Goal: Check status: Check status

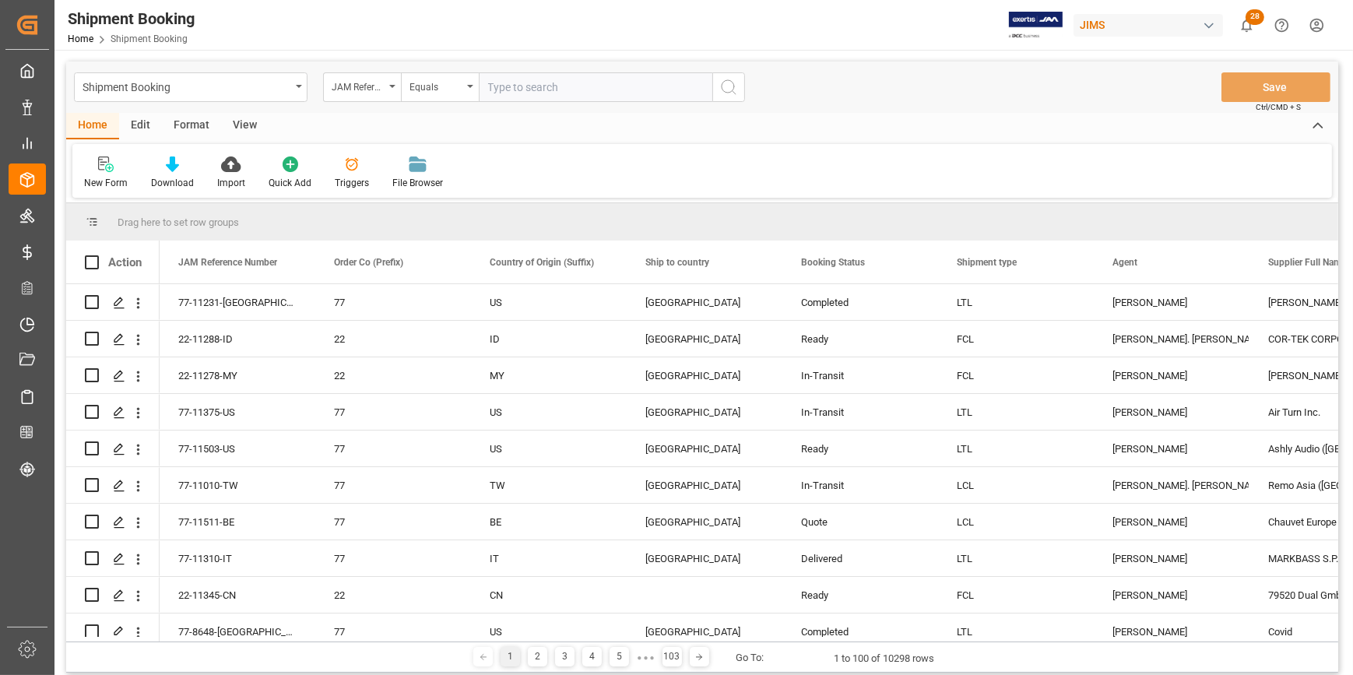
click at [517, 91] on input "text" at bounding box center [596, 87] width 234 height 30
type input "22-10839-KR"
click at [720, 83] on icon "search button" at bounding box center [728, 87] width 19 height 19
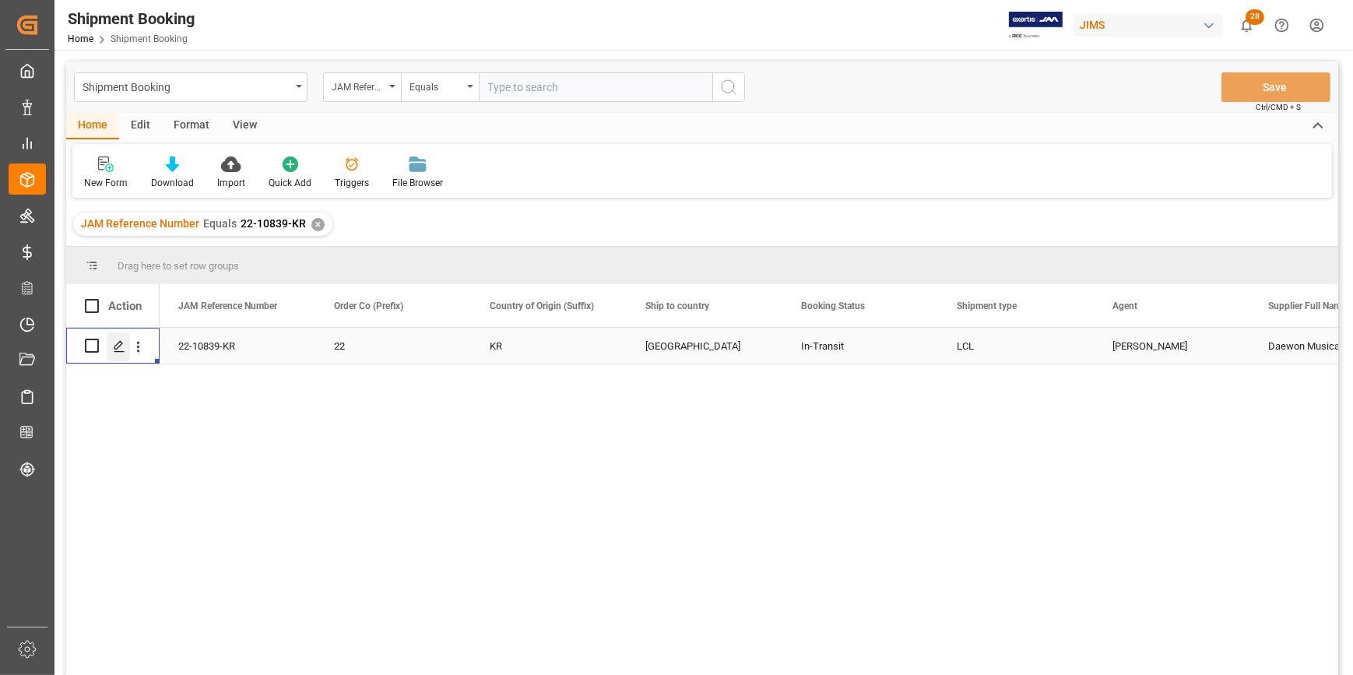
click at [118, 348] on icon "Press SPACE to select this row." at bounding box center [119, 346] width 12 height 12
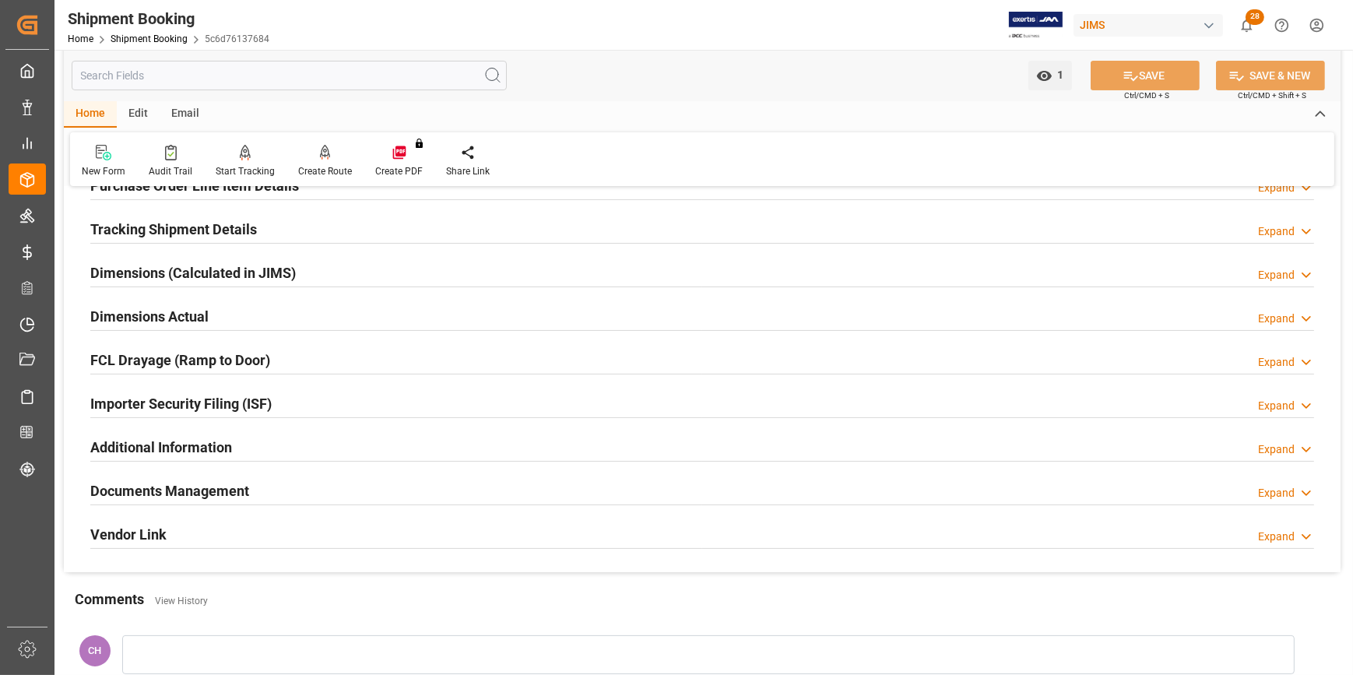
scroll to position [353, 0]
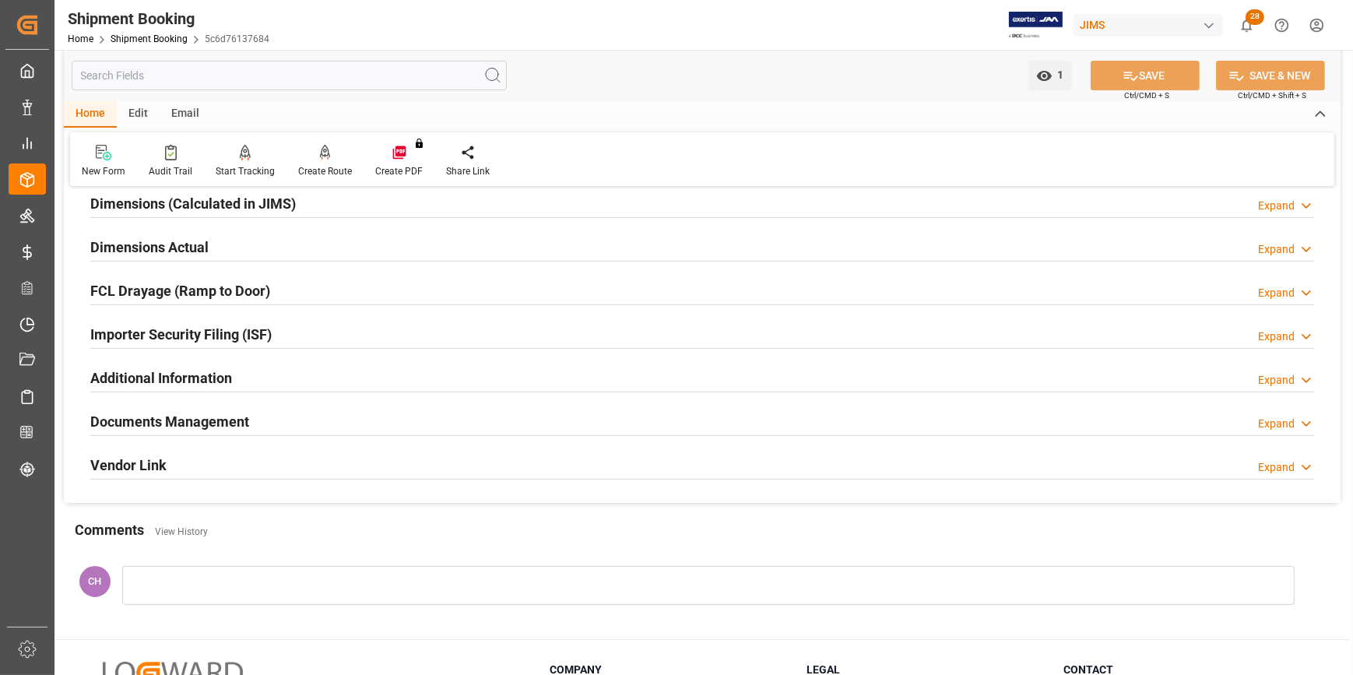
click at [135, 422] on h2 "Documents Management" at bounding box center [169, 421] width 159 height 21
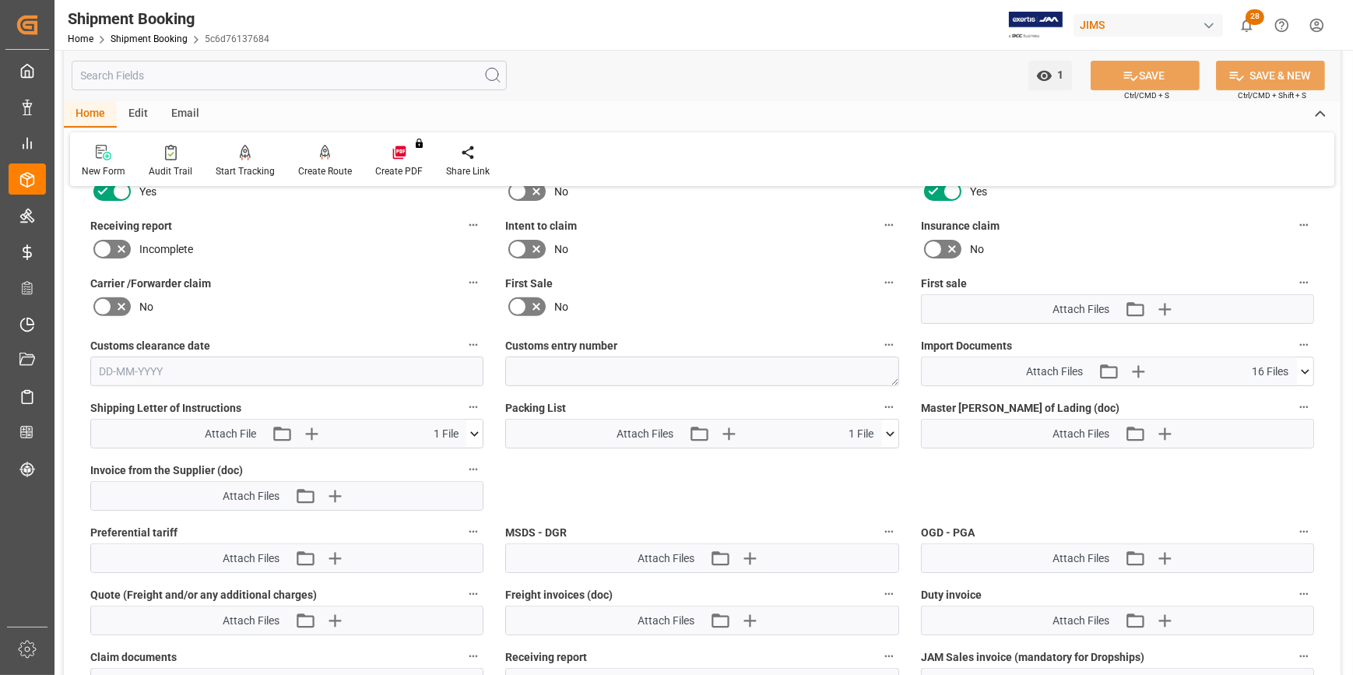
scroll to position [708, 0]
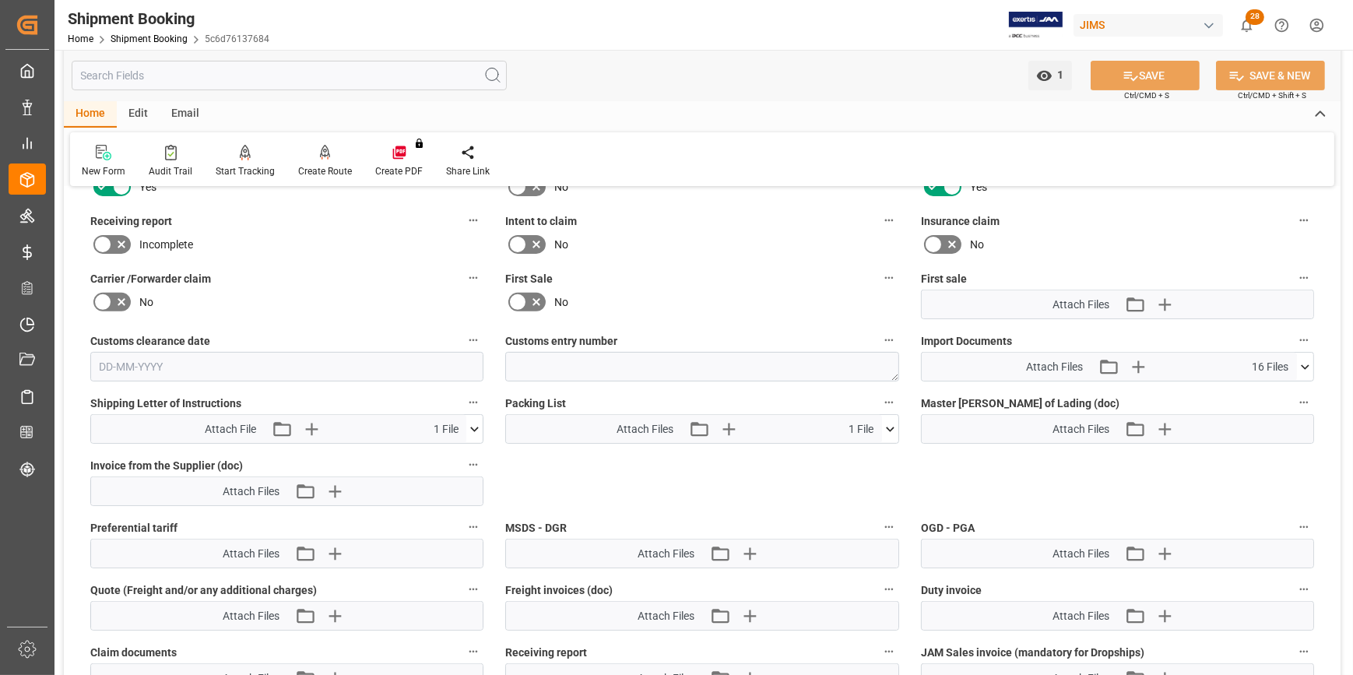
click at [1310, 368] on icon at bounding box center [1305, 367] width 16 height 16
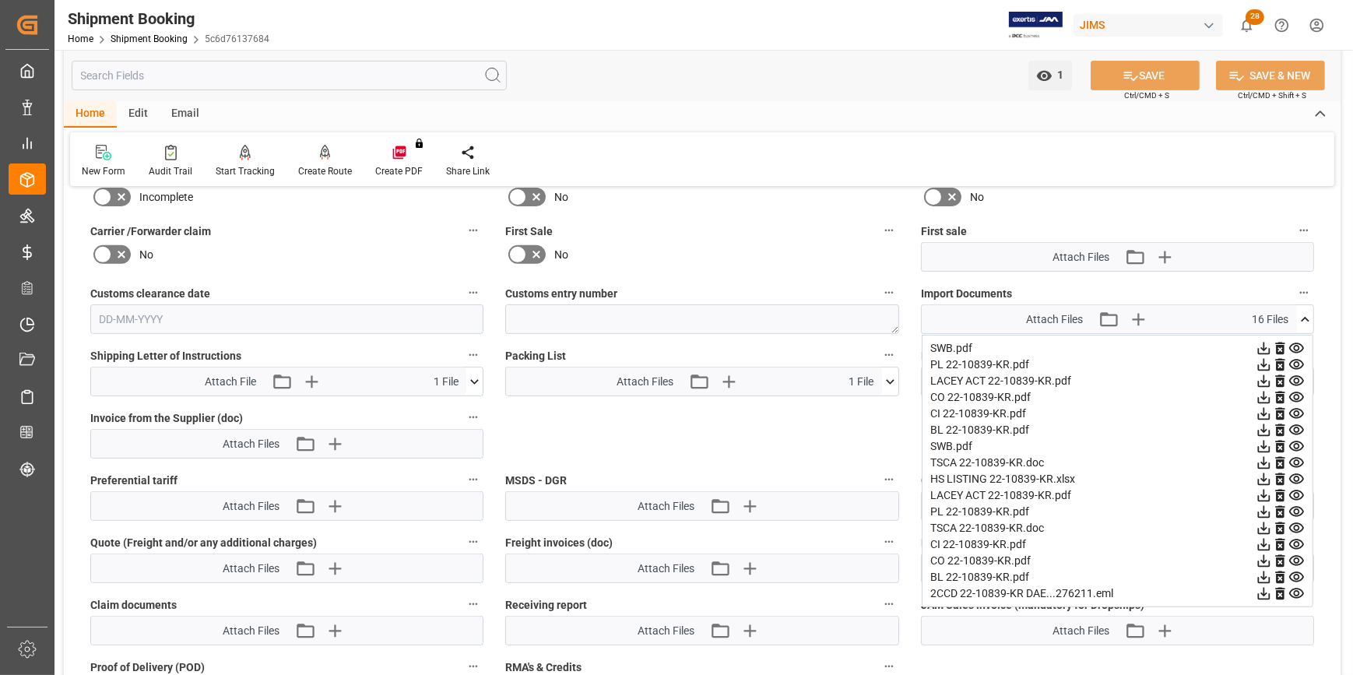
scroll to position [779, 0]
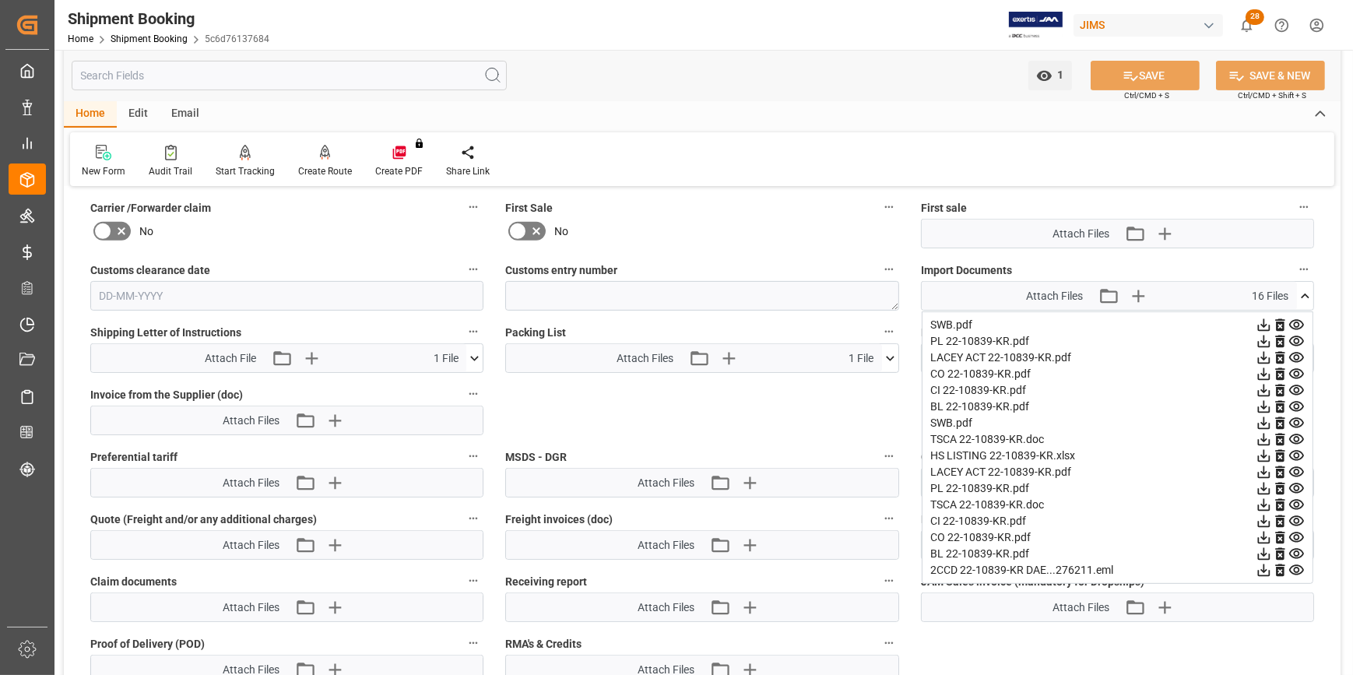
click at [561, 534] on div "Attach Files Attach existing file Upload new file" at bounding box center [702, 545] width 392 height 28
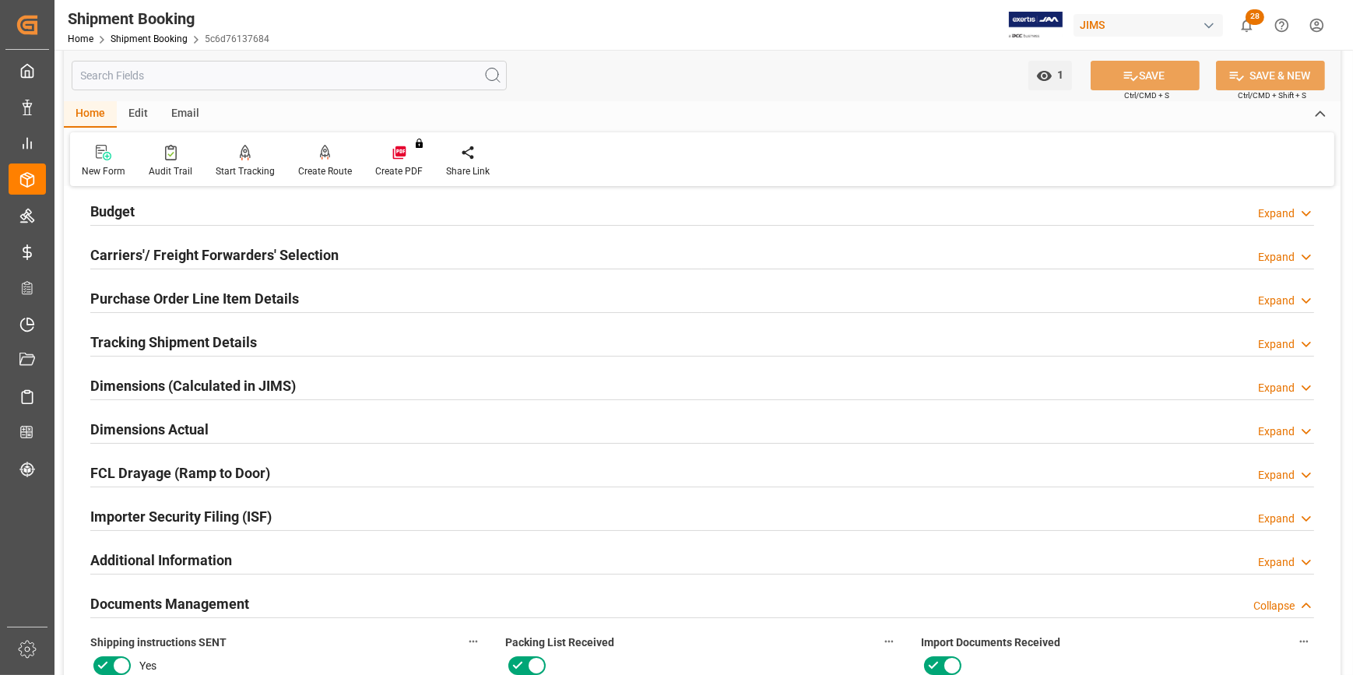
scroll to position [171, 0]
click at [168, 342] on h2 "Tracking Shipment Details" at bounding box center [173, 342] width 167 height 21
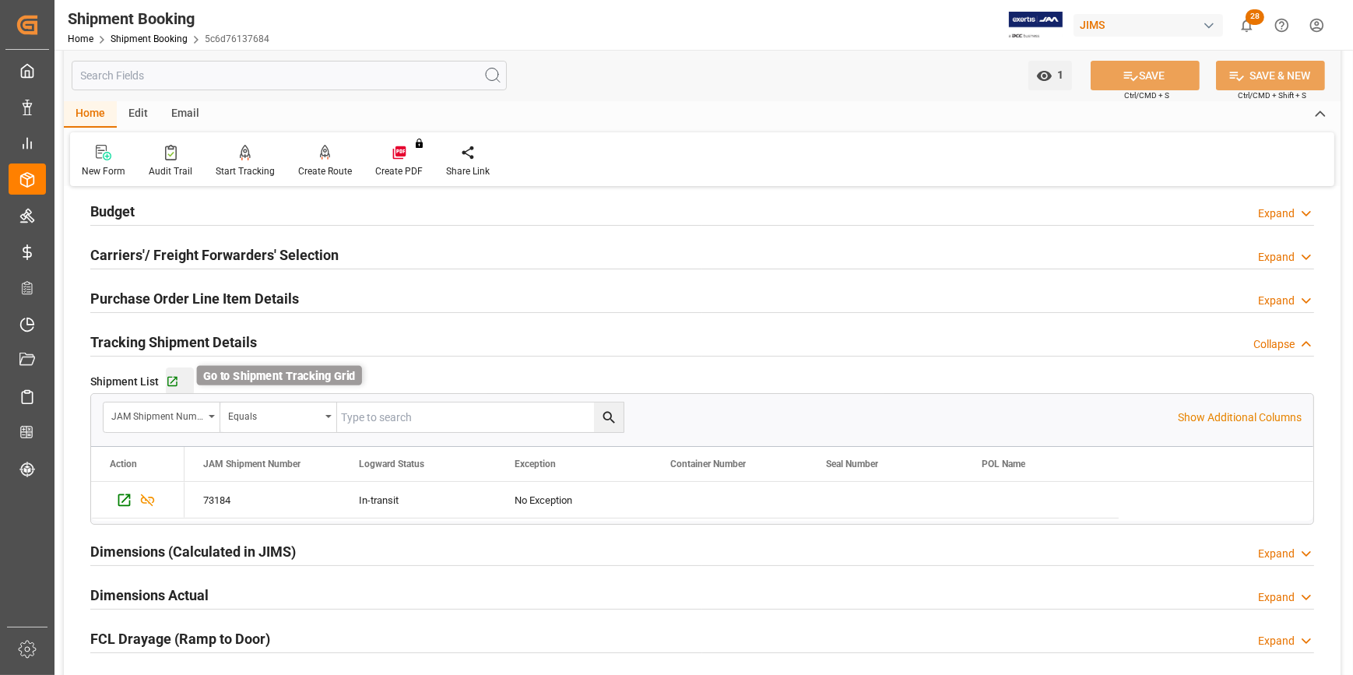
click at [171, 385] on icon "button" at bounding box center [172, 382] width 10 height 10
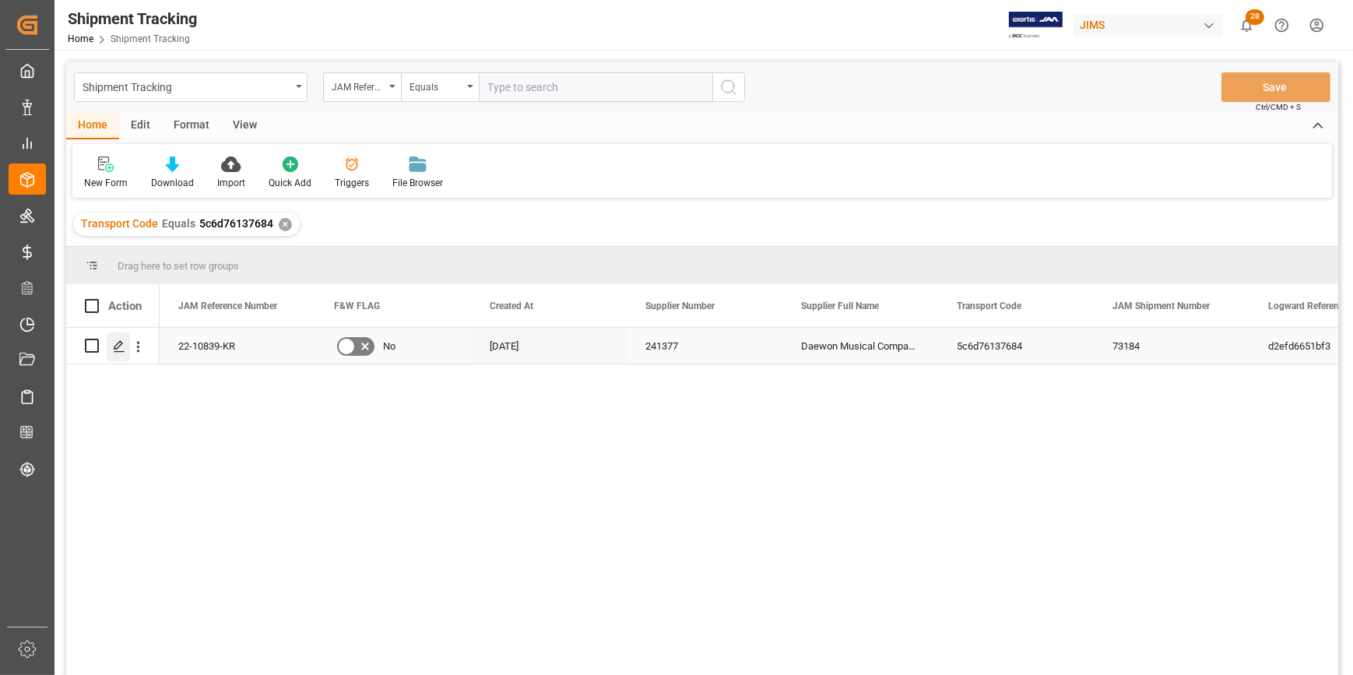
click at [109, 348] on div "Press SPACE to select this row." at bounding box center [118, 346] width 23 height 29
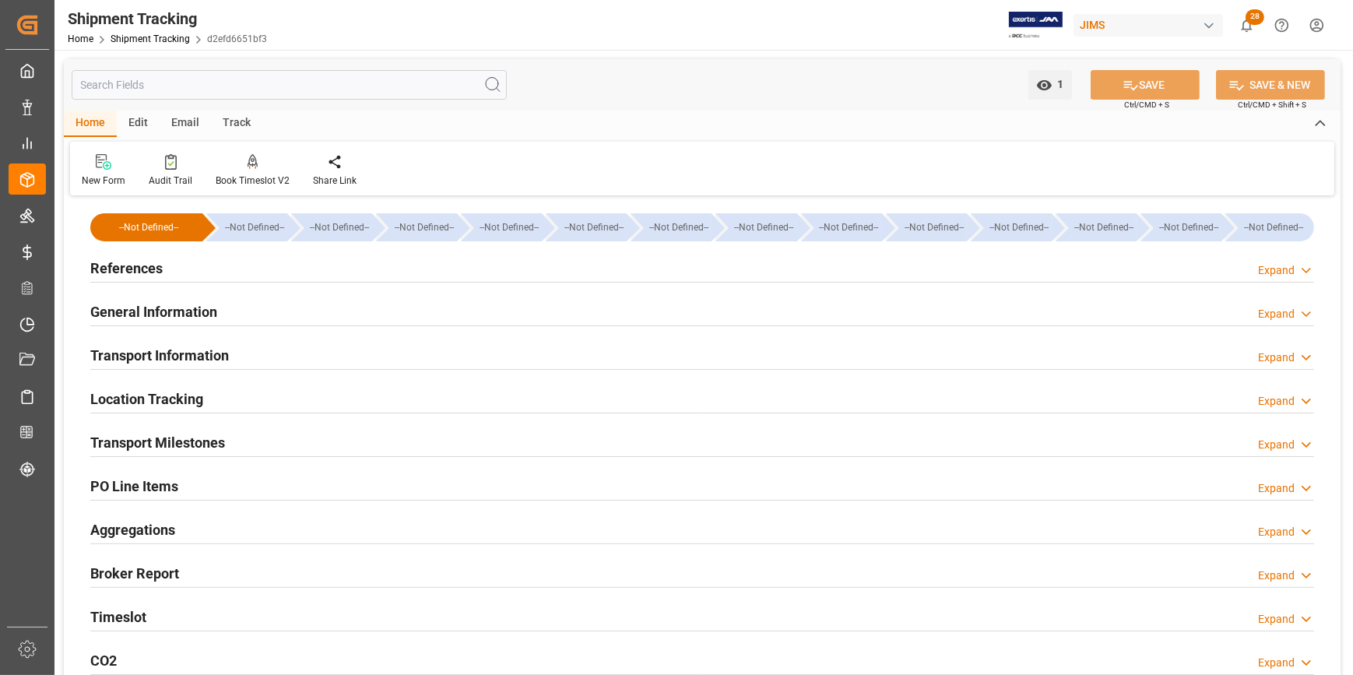
type input "18-09-2025 00:00"
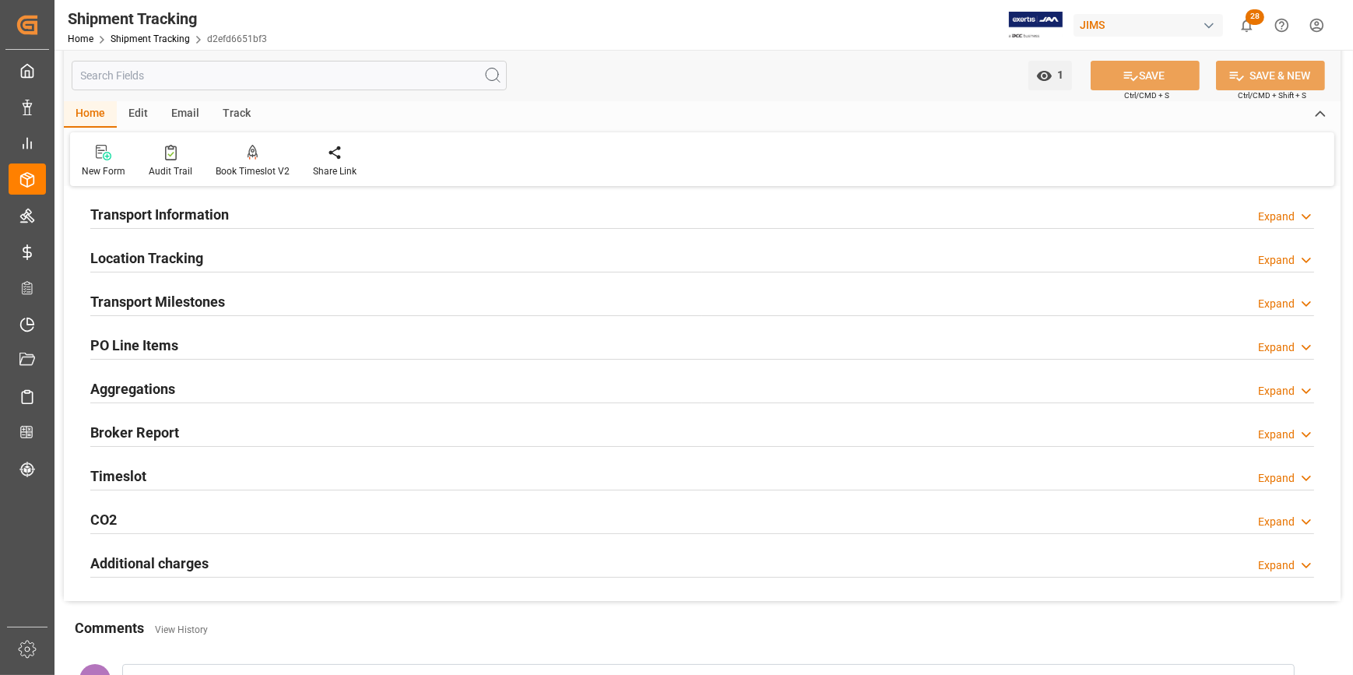
click at [194, 301] on h2 "Transport Milestones" at bounding box center [157, 301] width 135 height 21
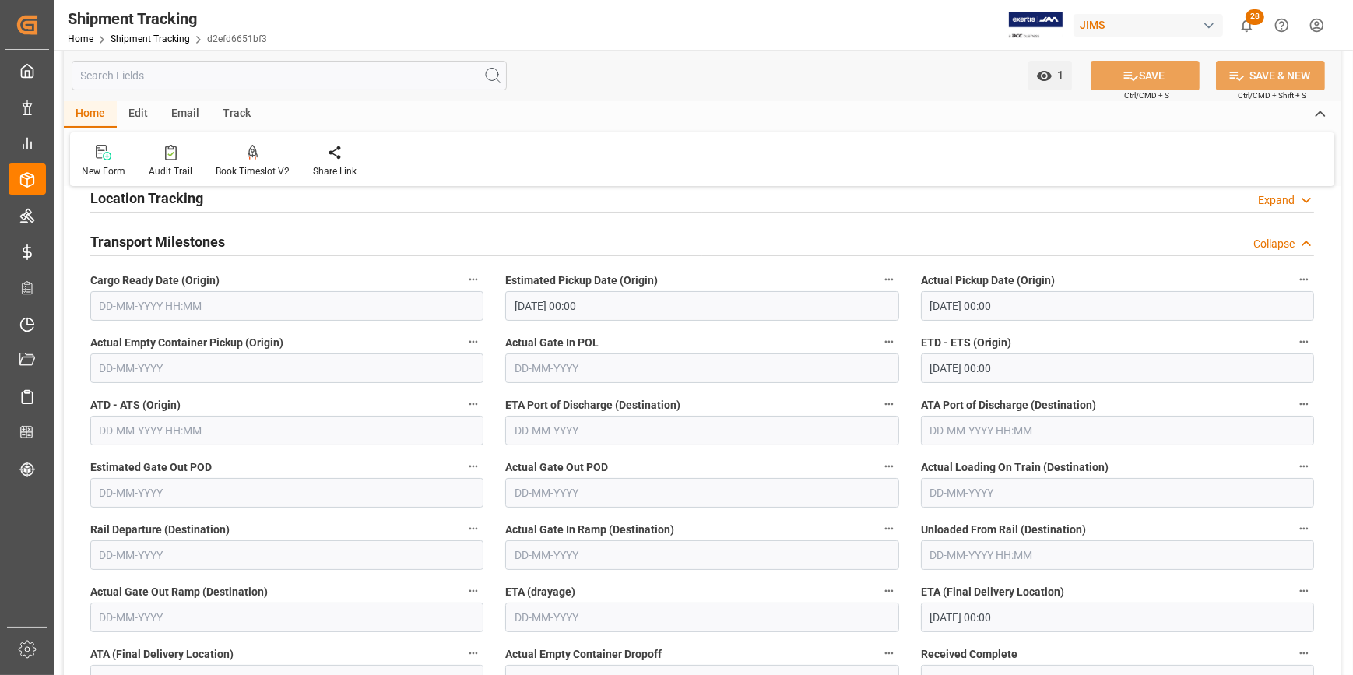
scroll to position [283, 0]
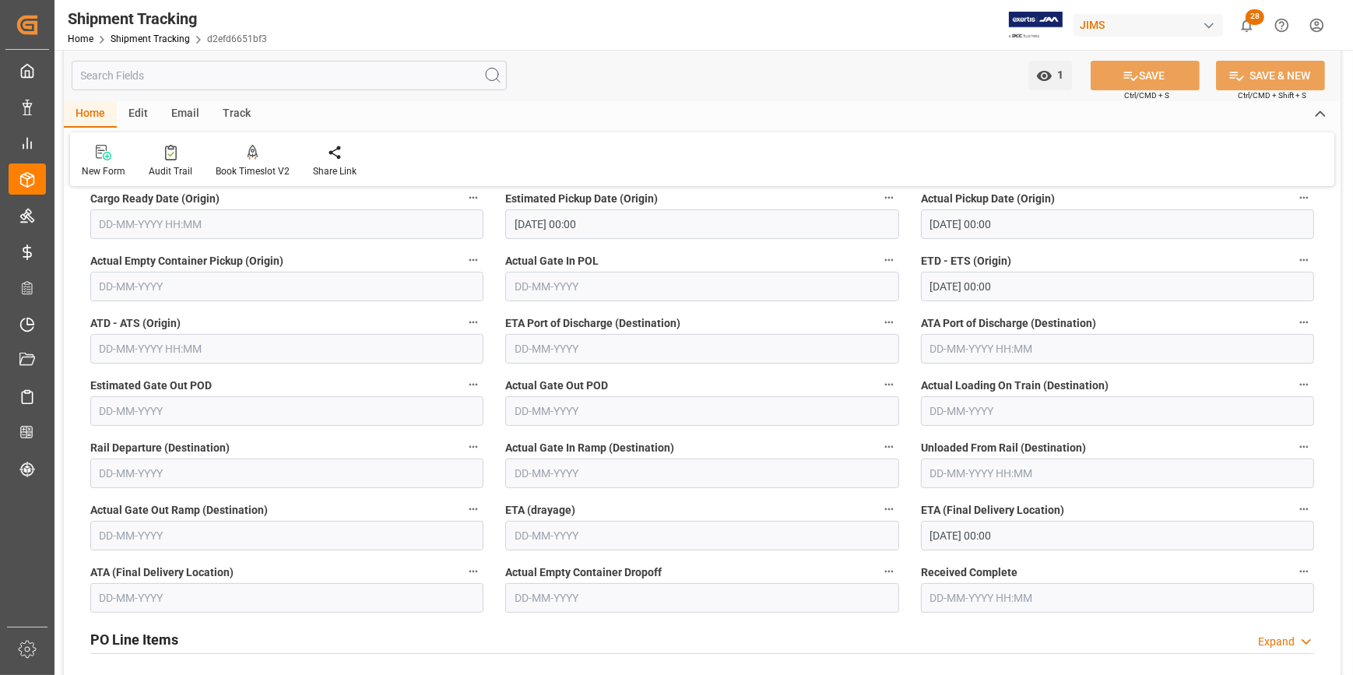
click at [940, 536] on input "28-10-2025 00:00" at bounding box center [1117, 536] width 393 height 30
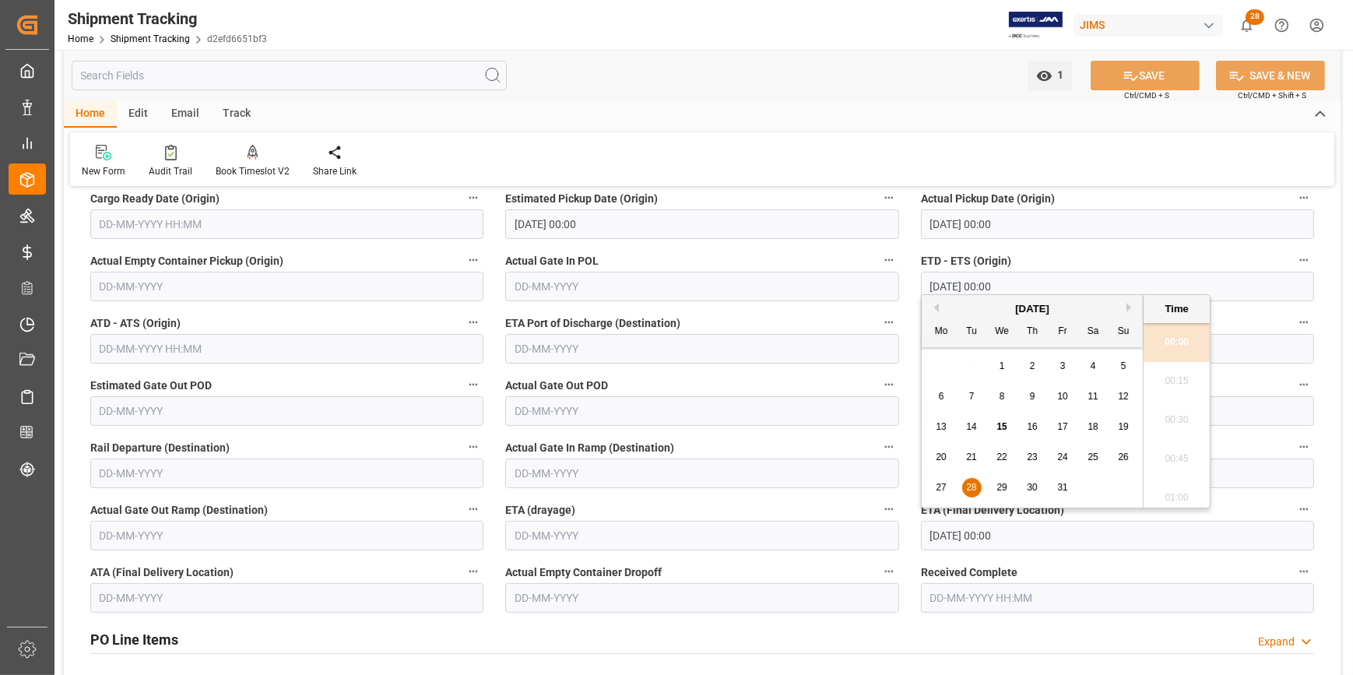
click at [1004, 457] on span "22" at bounding box center [1002, 457] width 10 height 11
type input "22-10-2025 00:00"
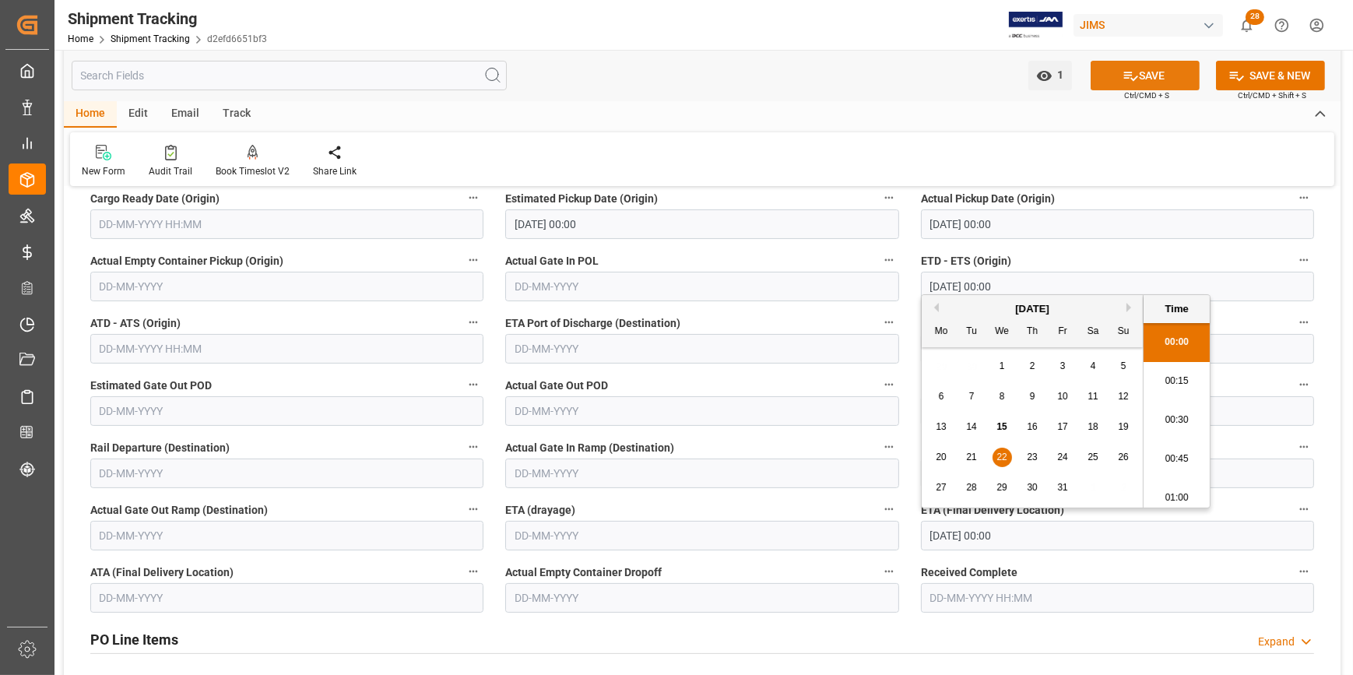
click at [1123, 80] on icon at bounding box center [1131, 76] width 16 height 16
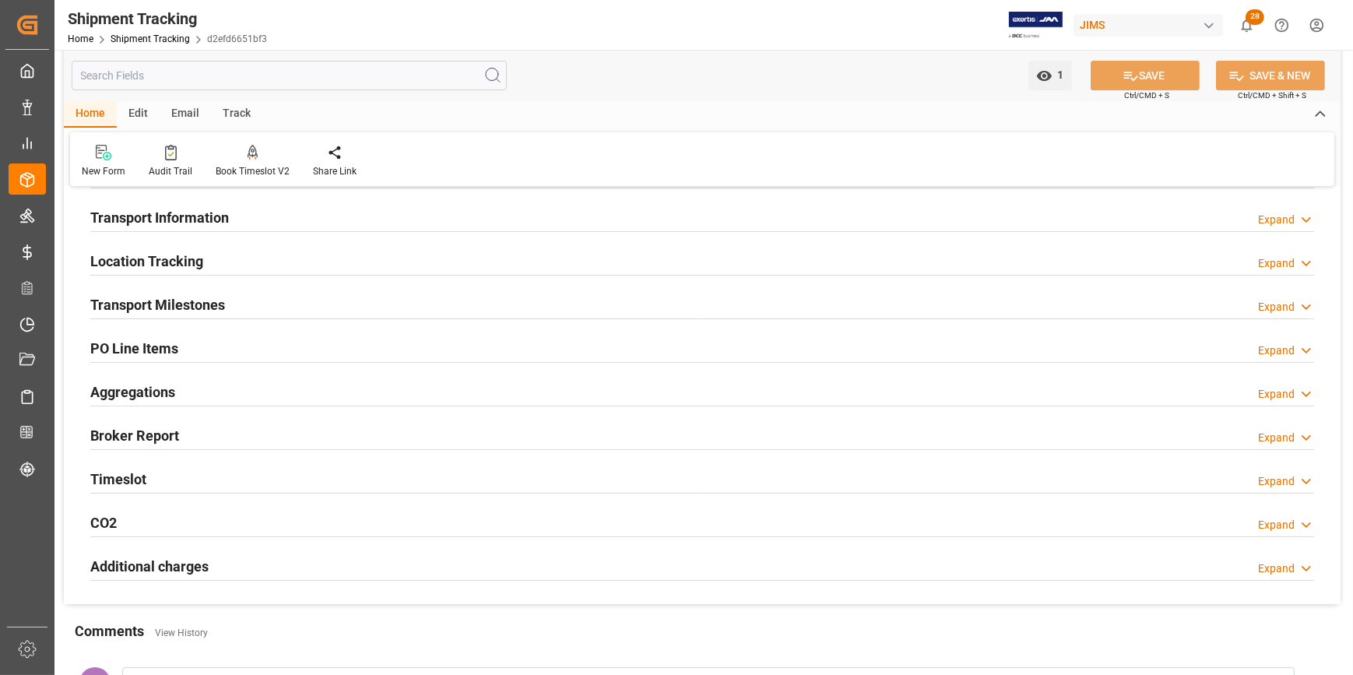
scroll to position [0, 0]
